Goal: Transaction & Acquisition: Obtain resource

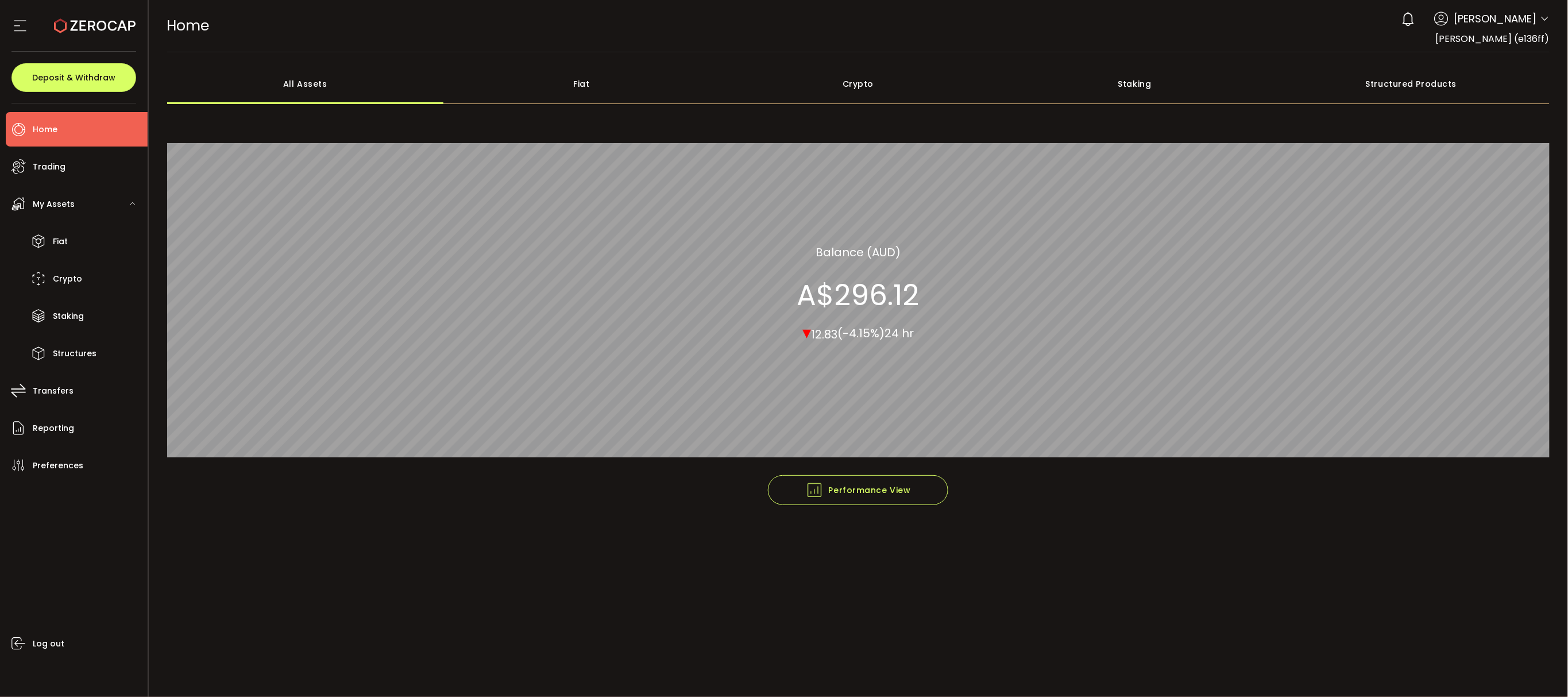
click at [1542, 21] on icon at bounding box center [1545, 19] width 9 height 9
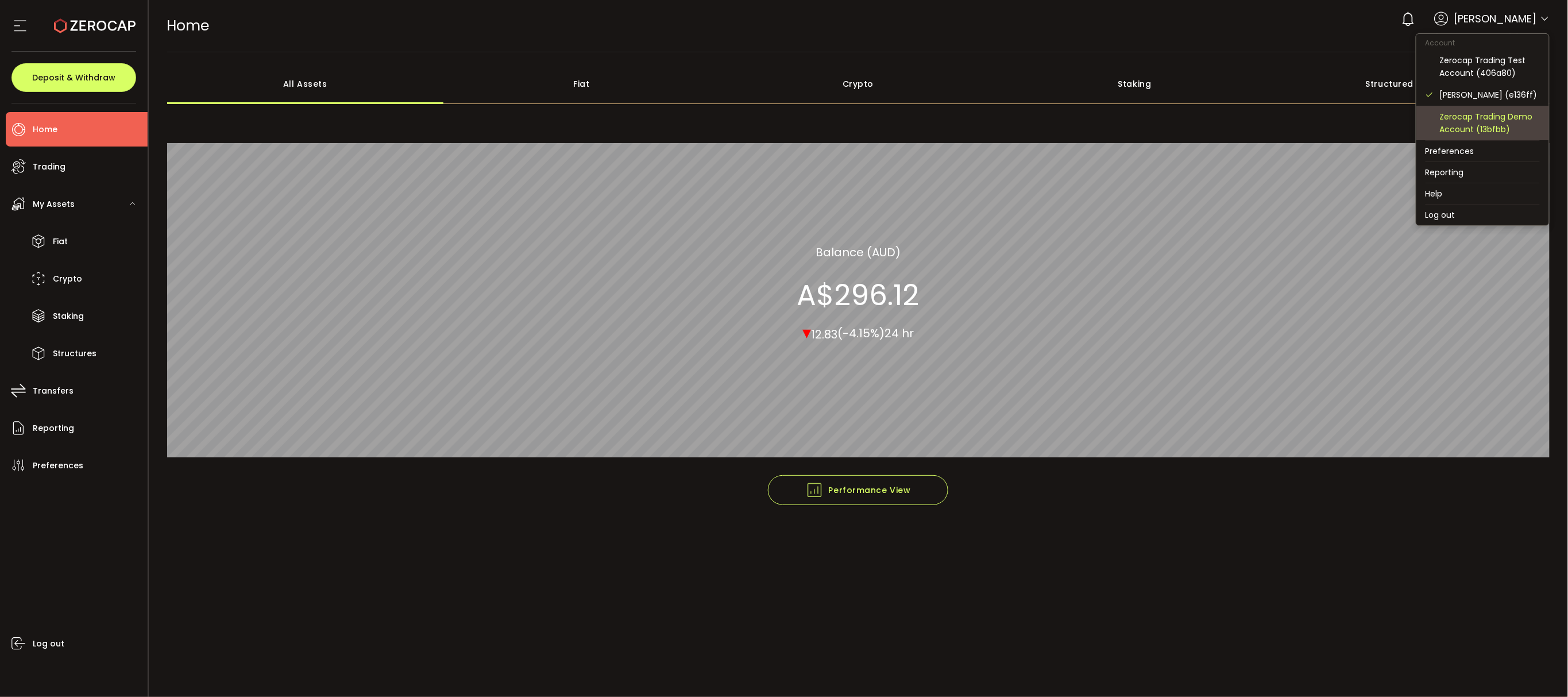
click at [1505, 109] on div "Zerocap Trading Demo Account (13bfbb)" at bounding box center [1482, 122] width 114 height 34
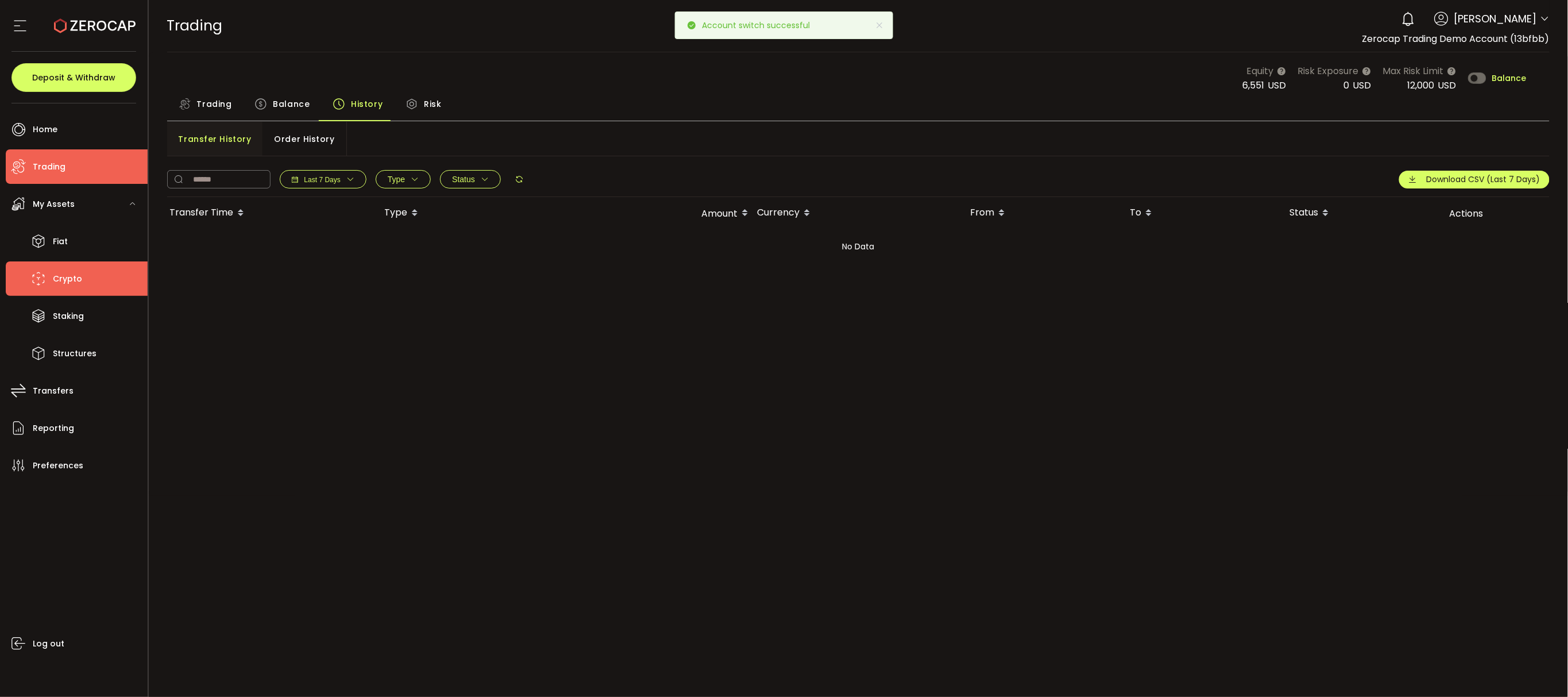
click at [69, 279] on span "Crypto" at bounding box center [68, 279] width 29 height 17
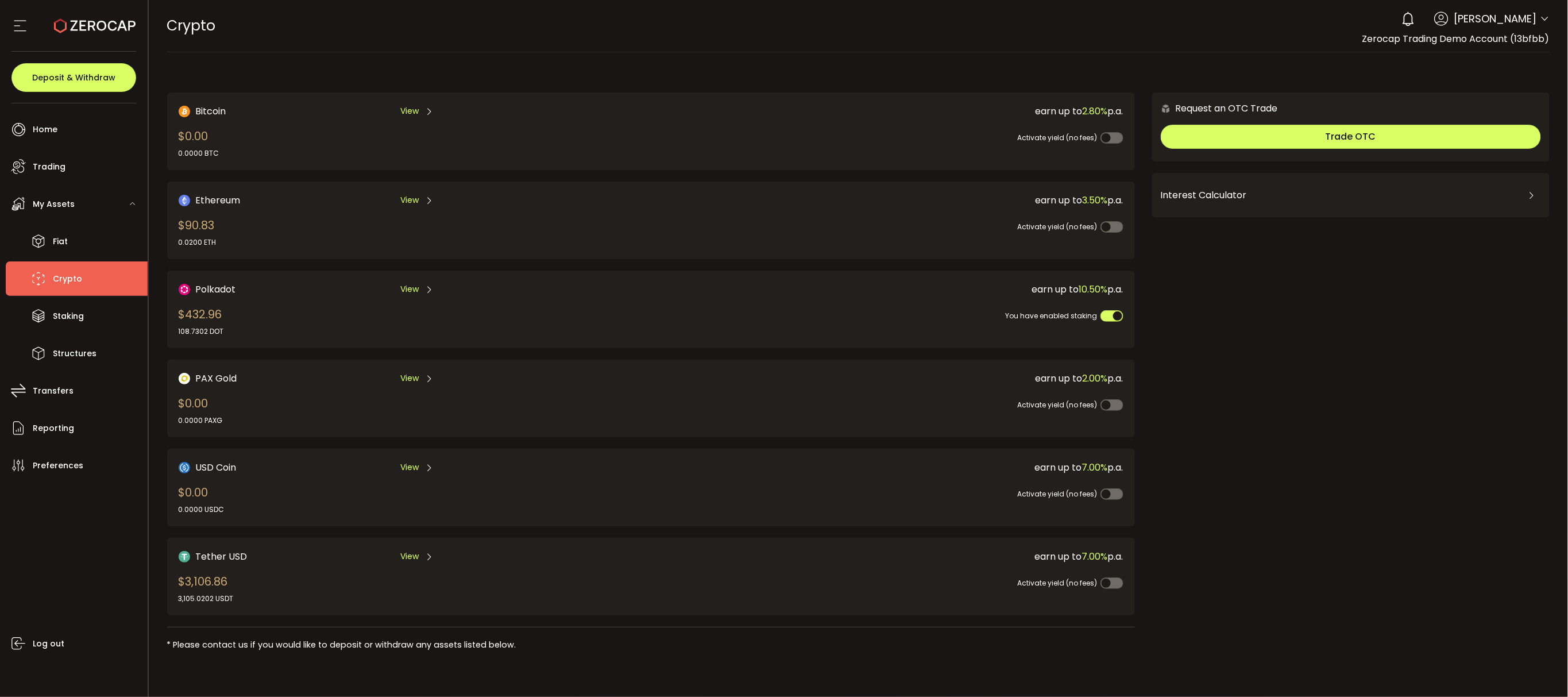
click at [408, 106] on span "View" at bounding box center [409, 111] width 18 height 12
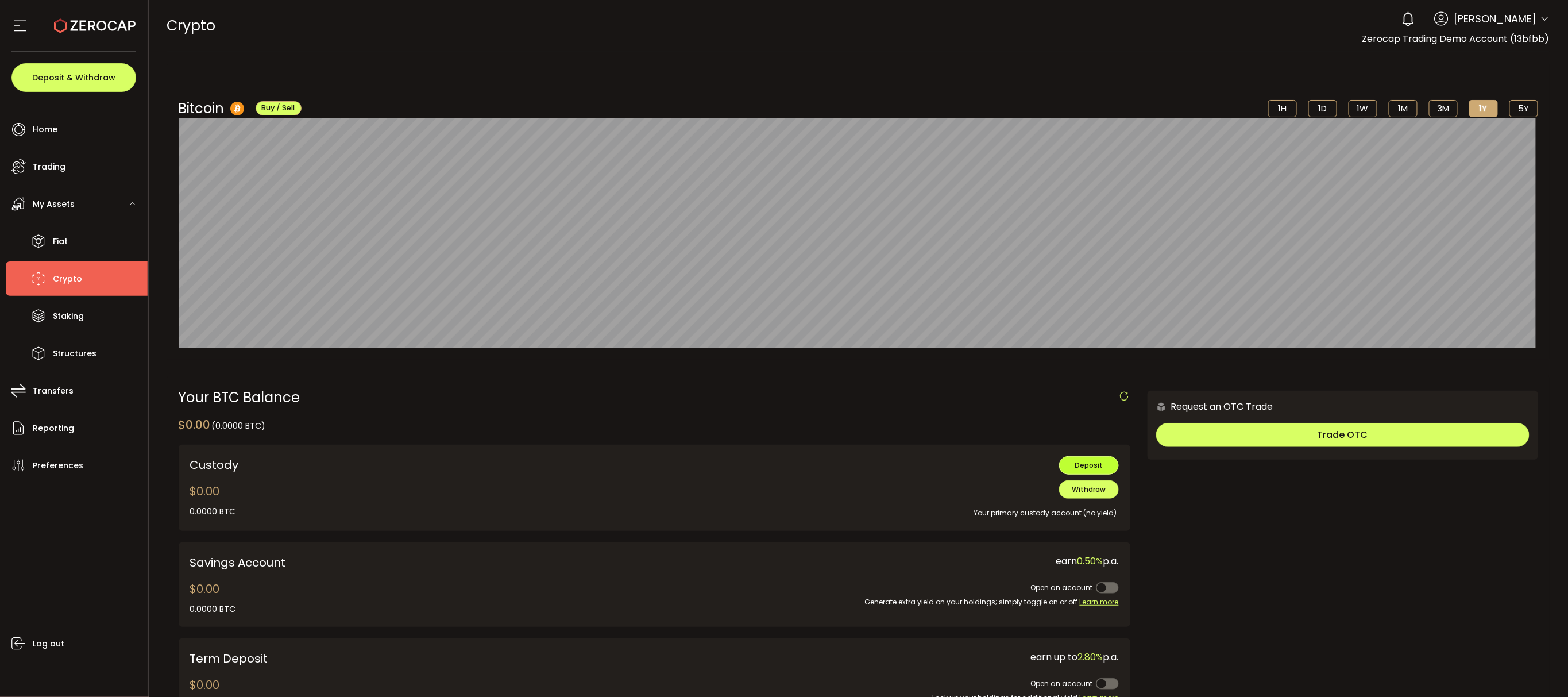
click at [1104, 467] on button "Deposit" at bounding box center [1088, 465] width 59 height 18
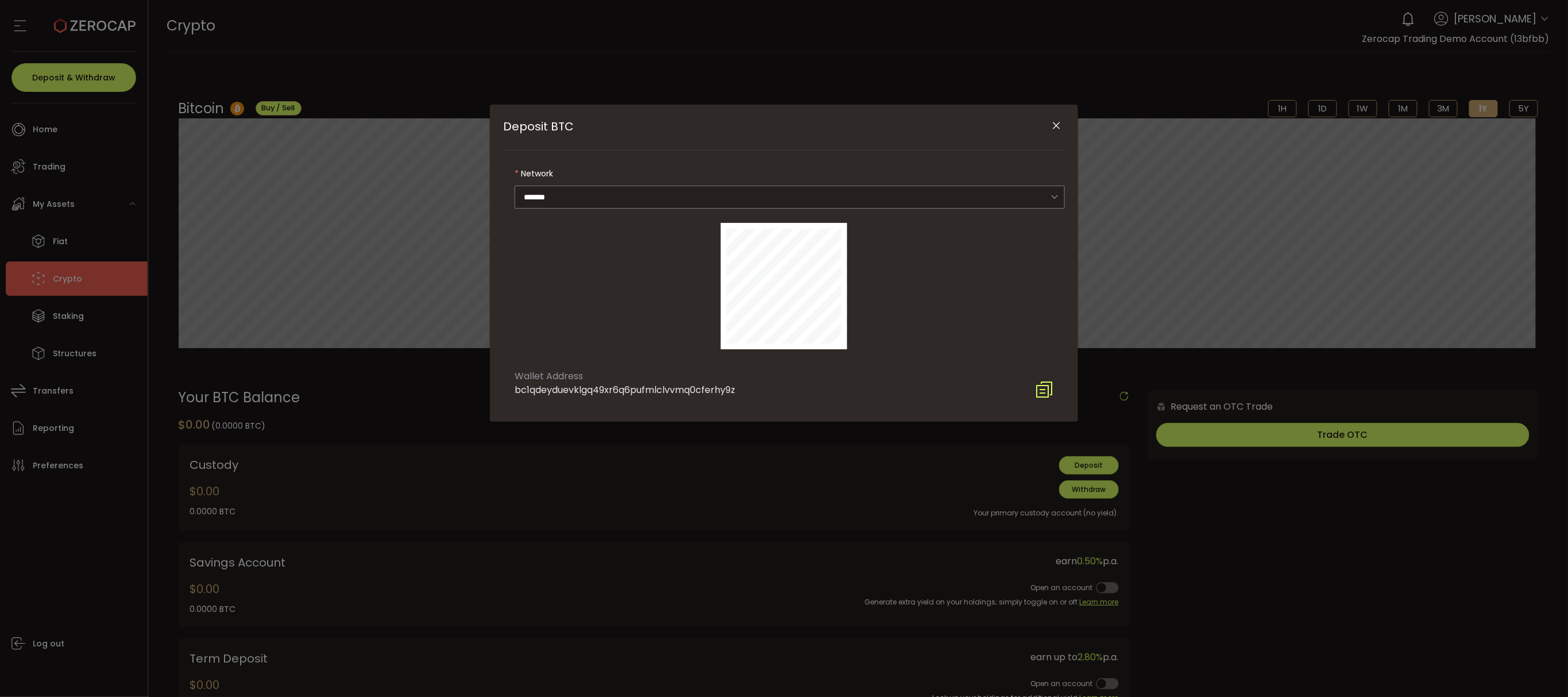
drag, startPoint x: 515, startPoint y: 390, endPoint x: 739, endPoint y: 397, distance: 224.1
click at [735, 397] on div "bc1qdeyduevklgq49xr6q6pufmlclvvmq0cferhy9z" at bounding box center [625, 390] width 220 height 14
click at [1051, 125] on icon "Close" at bounding box center [1057, 126] width 11 height 11
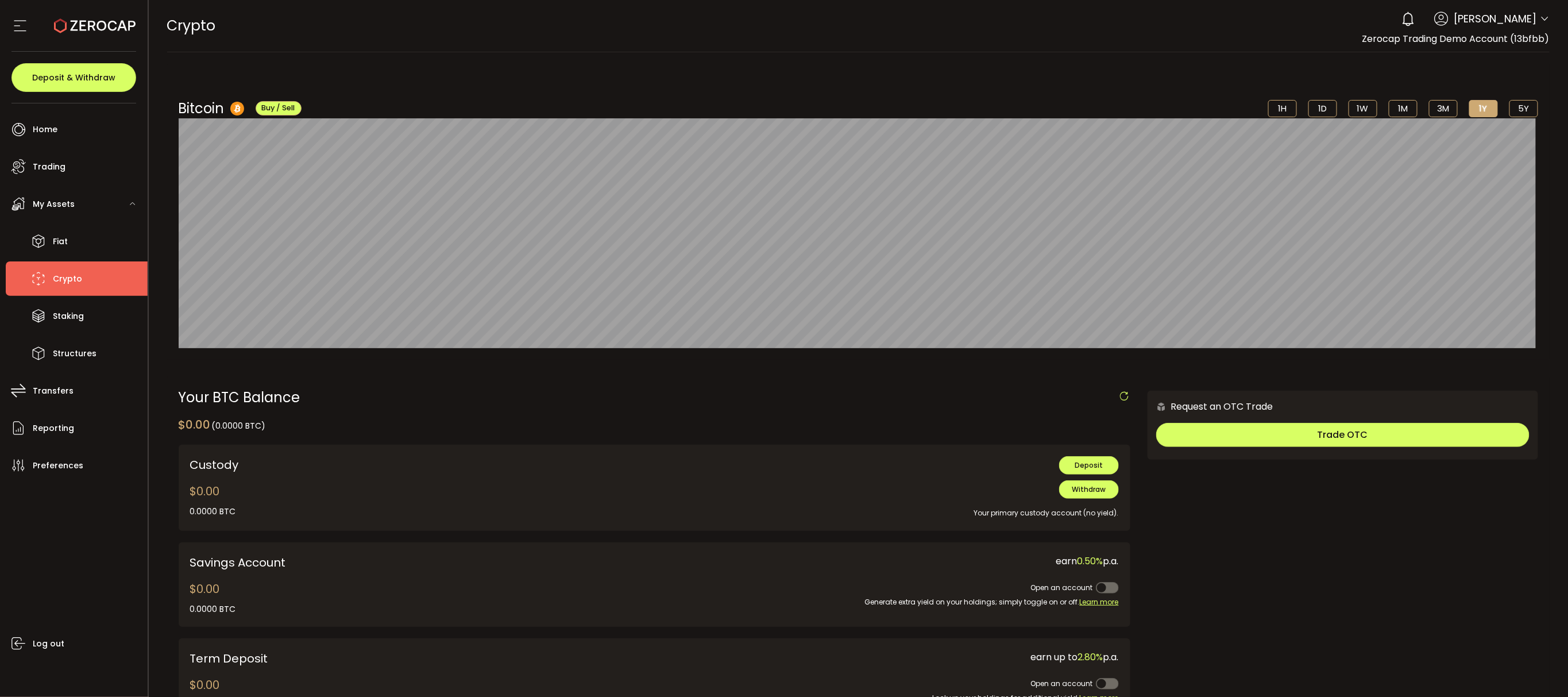
click at [76, 274] on span "Crypto" at bounding box center [68, 279] width 29 height 17
